Goal: Find specific page/section: Find specific page/section

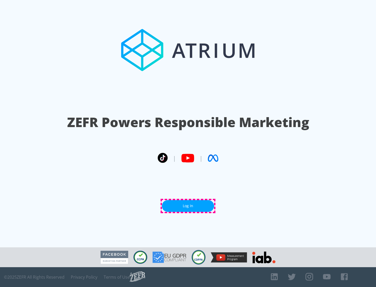
click at [188, 206] on link "Log In" at bounding box center [188, 206] width 52 height 12
